Goal: Information Seeking & Learning: Understand process/instructions

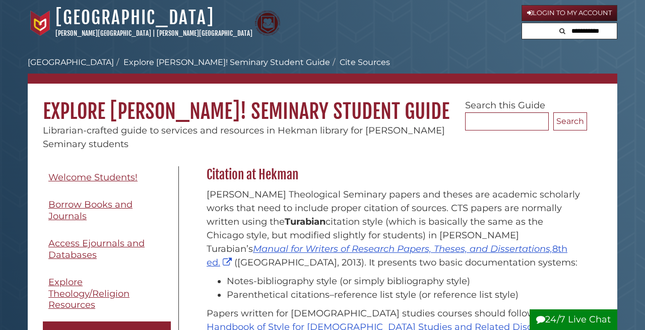
scroll to position [47, 0]
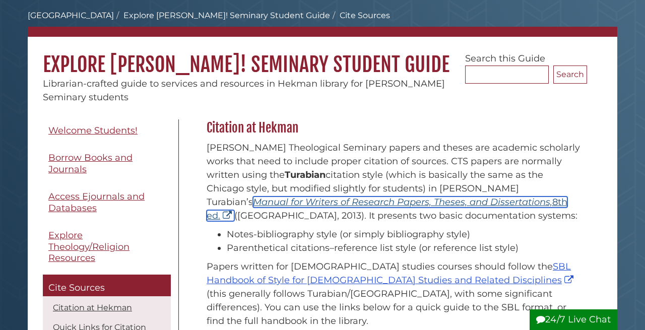
click at [403, 202] on link "Manual for Writers of Research Papers, Theses, and Dissertations, 8th ed." at bounding box center [387, 209] width 361 height 25
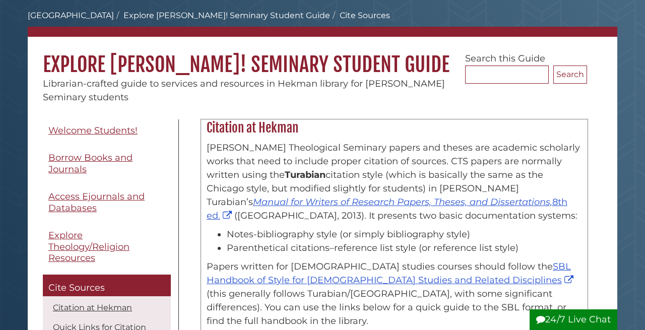
click at [500, 225] on div "[PERSON_NAME] Theological Seminary papers and theses are academic scholarly wor…" at bounding box center [395, 267] width 376 height 252
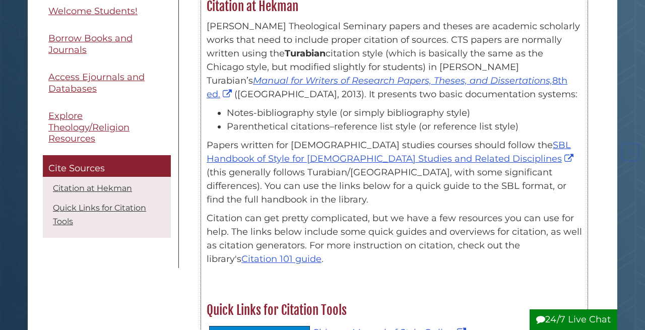
scroll to position [170, 0]
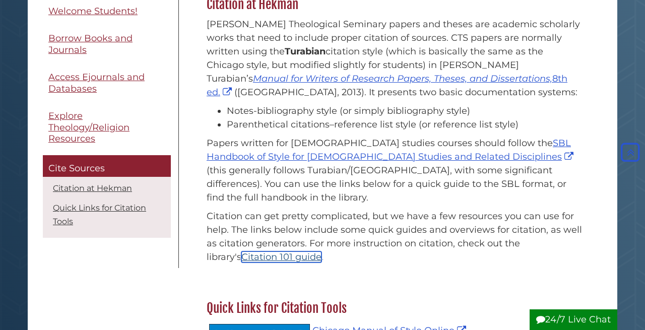
click at [300, 252] on link "Citation 101 guide" at bounding box center [281, 257] width 80 height 11
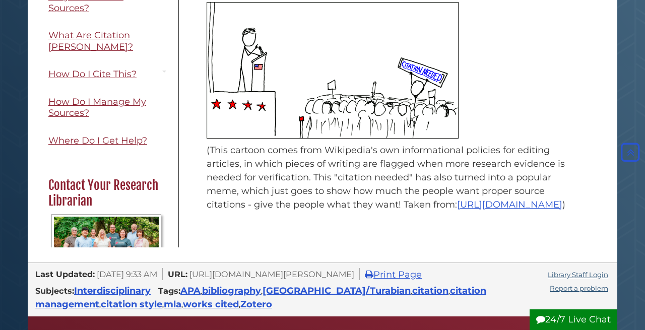
scroll to position [263, 0]
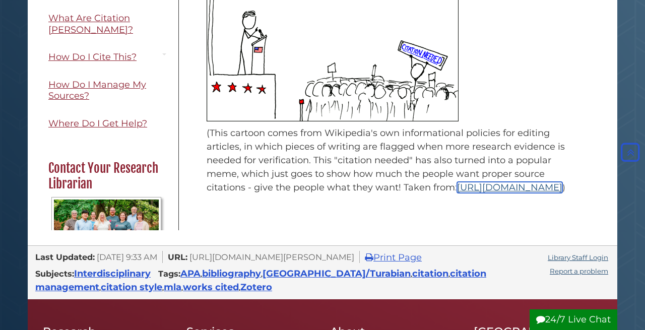
click at [520, 182] on link "https://en.wikipedia.org/wiki/Wikipedia:Citation_needed" at bounding box center [509, 187] width 105 height 11
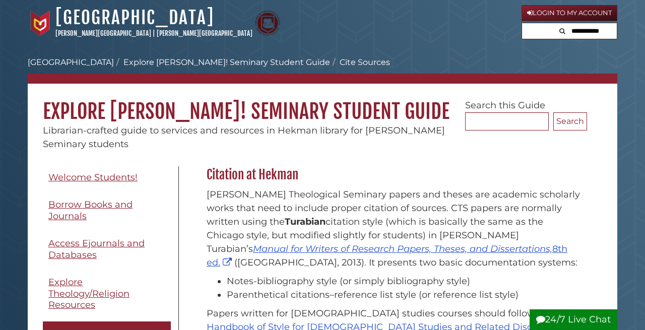
scroll to position [170, 0]
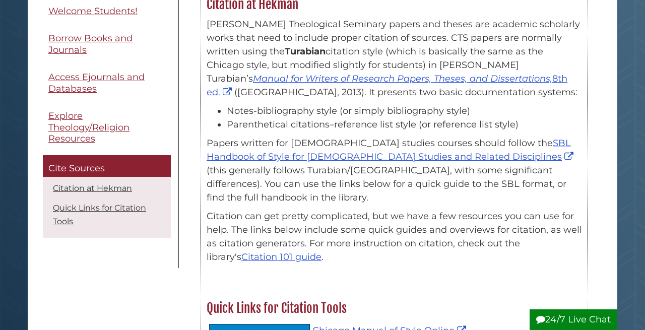
click at [464, 264] on div "Citation at [PERSON_NAME] Theological Seminary papers and theses are academic s…" at bounding box center [394, 140] width 387 height 289
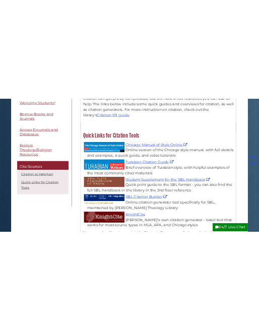
scroll to position [388, 0]
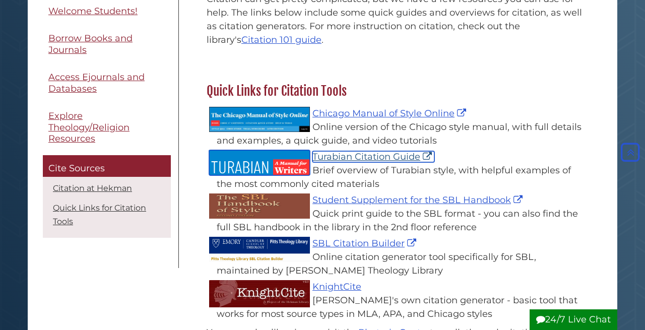
click at [431, 151] on link "Turabian Citation Guide" at bounding box center [374, 156] width 122 height 11
